Goal: Task Accomplishment & Management: Complete application form

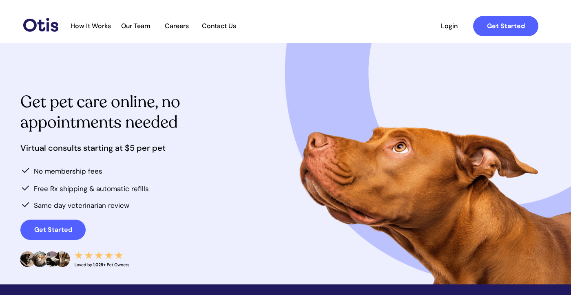
click at [93, 25] on span "How It Works" at bounding box center [90, 26] width 49 height 8
click at [527, 27] on span "Get Started" at bounding box center [505, 26] width 65 height 8
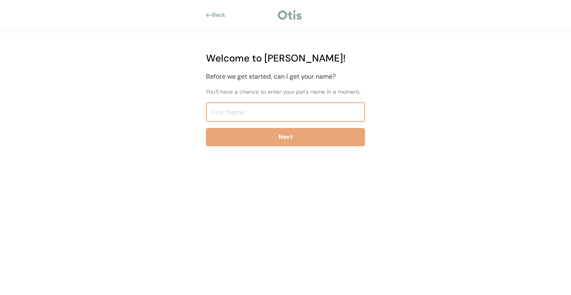
click at [318, 106] on input "input" at bounding box center [285, 112] width 159 height 20
type input "[PERSON_NAME]"
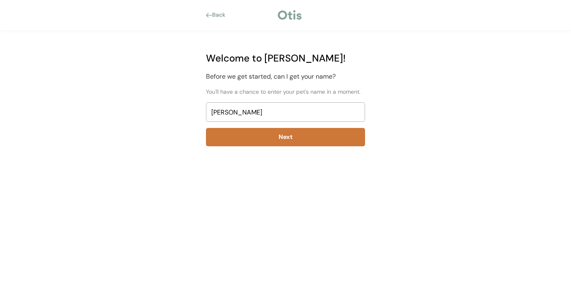
click at [290, 131] on button "Next" at bounding box center [285, 137] width 159 height 18
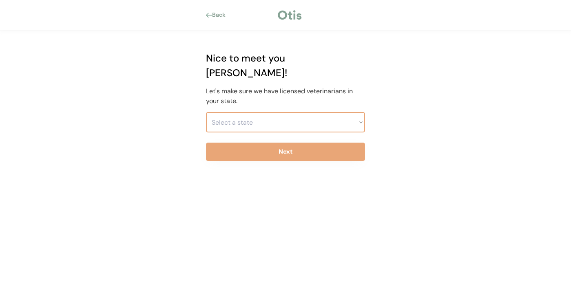
select select ""1348695171700984260__LOOKUP__1704914077159x110145843460843550""
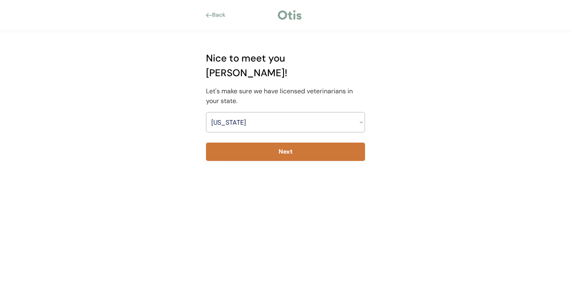
click at [276, 143] on button "Next" at bounding box center [285, 152] width 159 height 18
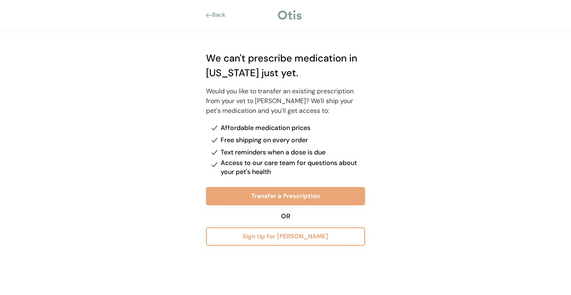
click at [307, 236] on button "Sign Up for [PERSON_NAME]" at bounding box center [285, 236] width 159 height 18
